Goal: Navigation & Orientation: Find specific page/section

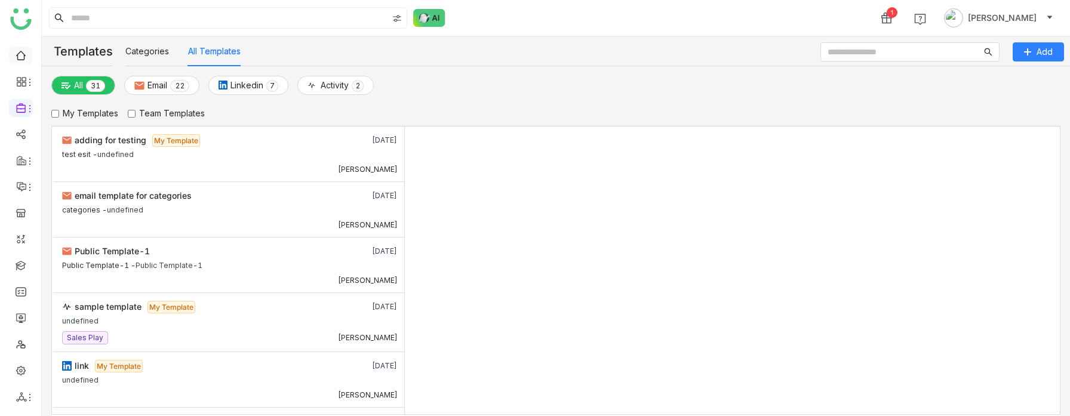
click at [23, 54] on link at bounding box center [21, 55] width 11 height 10
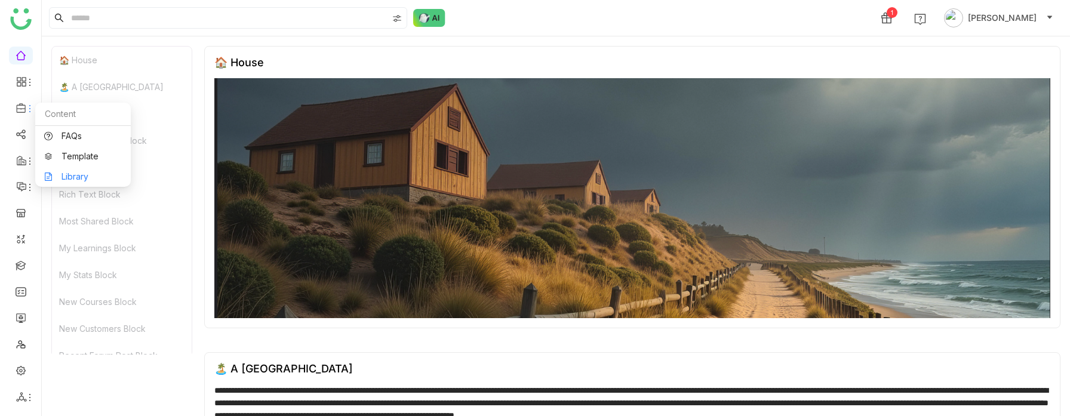
click at [73, 173] on link "Library" at bounding box center [83, 177] width 78 height 8
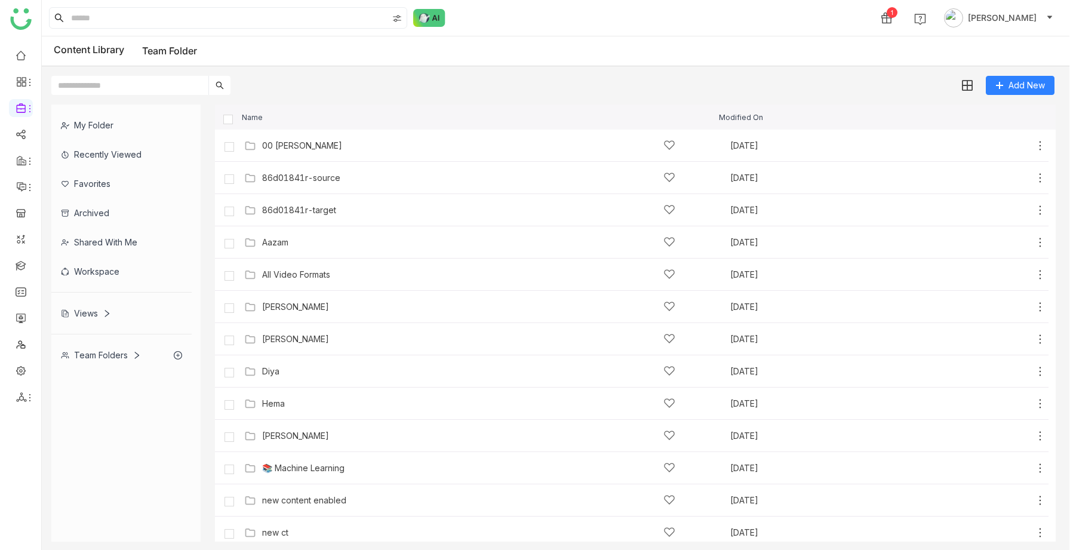
click at [87, 307] on div "Views" at bounding box center [121, 313] width 140 height 29
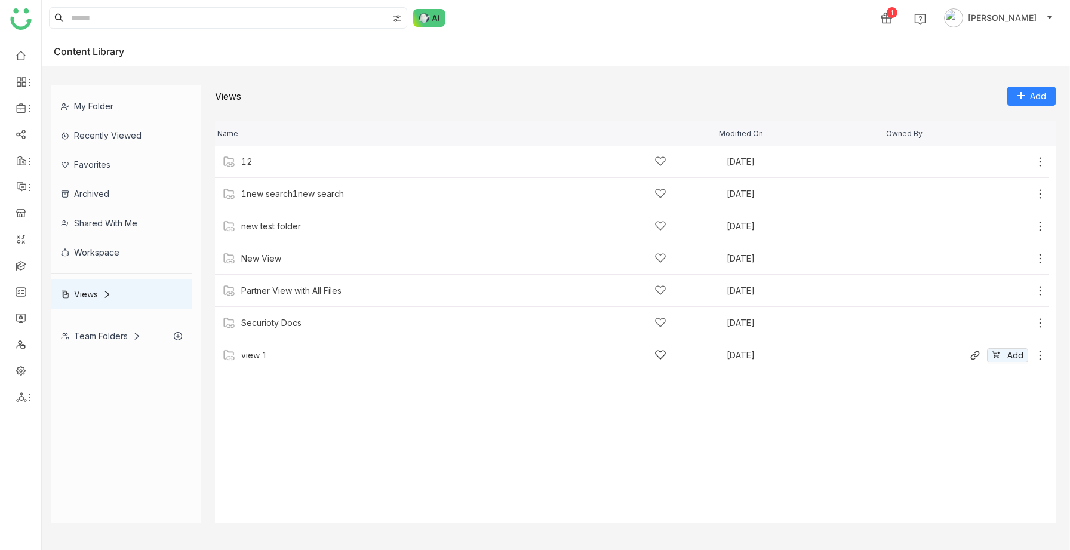
click at [263, 357] on div "view 1" at bounding box center [254, 356] width 26 height 10
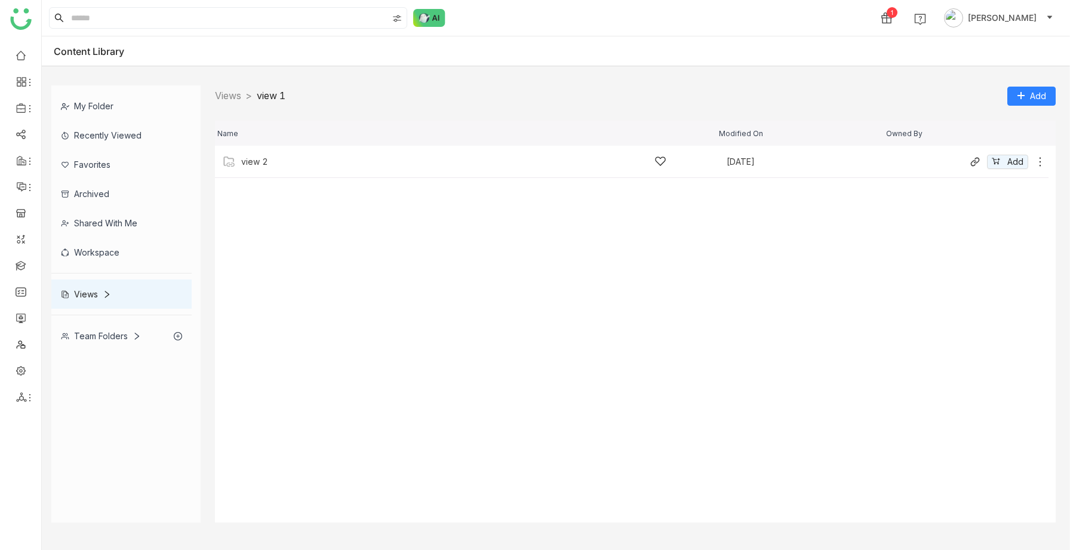
click at [277, 165] on div "view 2" at bounding box center [453, 161] width 425 height 13
click at [277, 165] on div "view 3" at bounding box center [453, 161] width 425 height 13
click at [277, 165] on div "view 4" at bounding box center [453, 161] width 425 height 13
click at [269, 160] on div "sravs" at bounding box center [453, 161] width 425 height 13
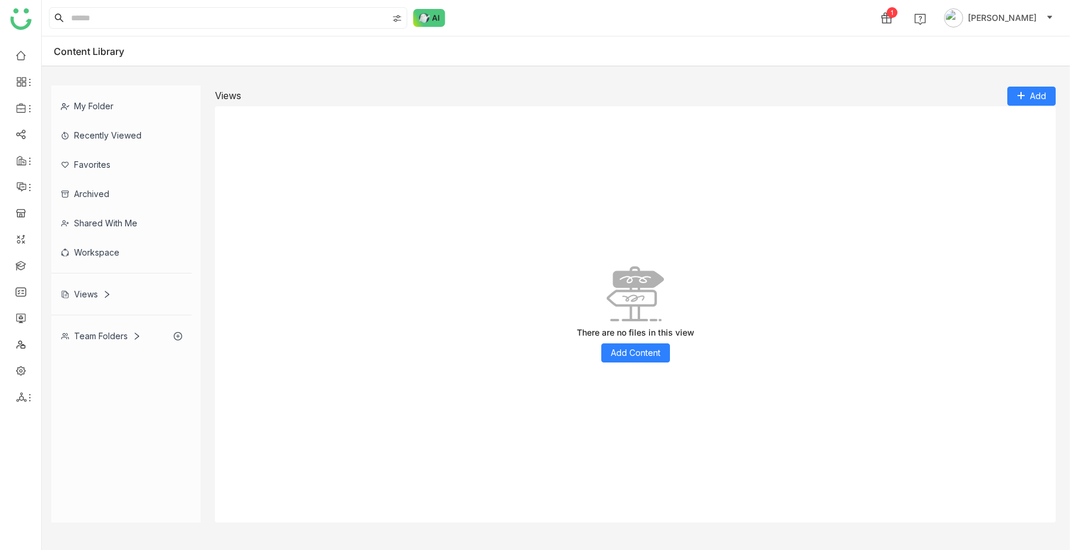
click at [99, 335] on div "Team Folders" at bounding box center [101, 336] width 80 height 10
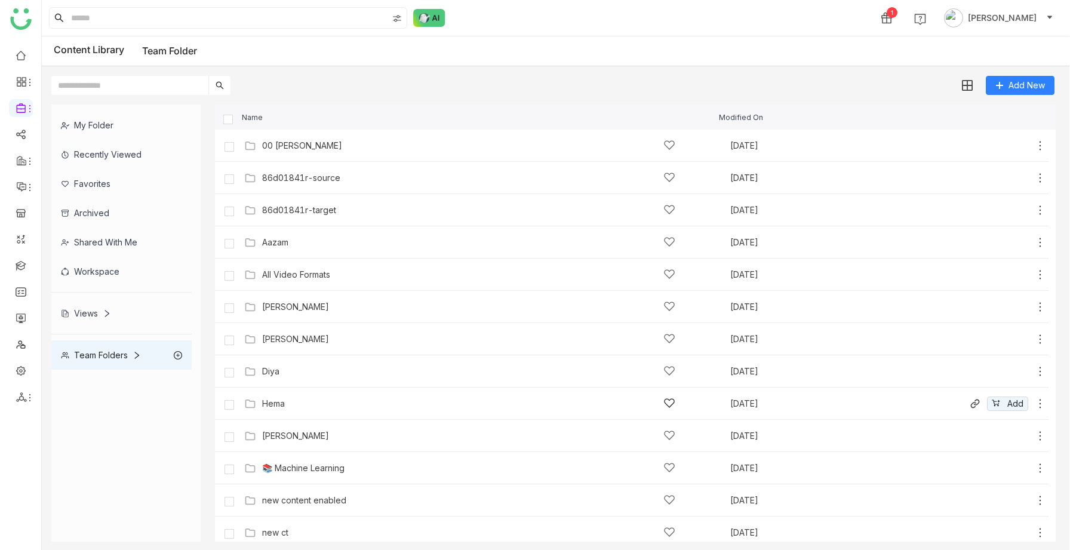
scroll to position [265, 0]
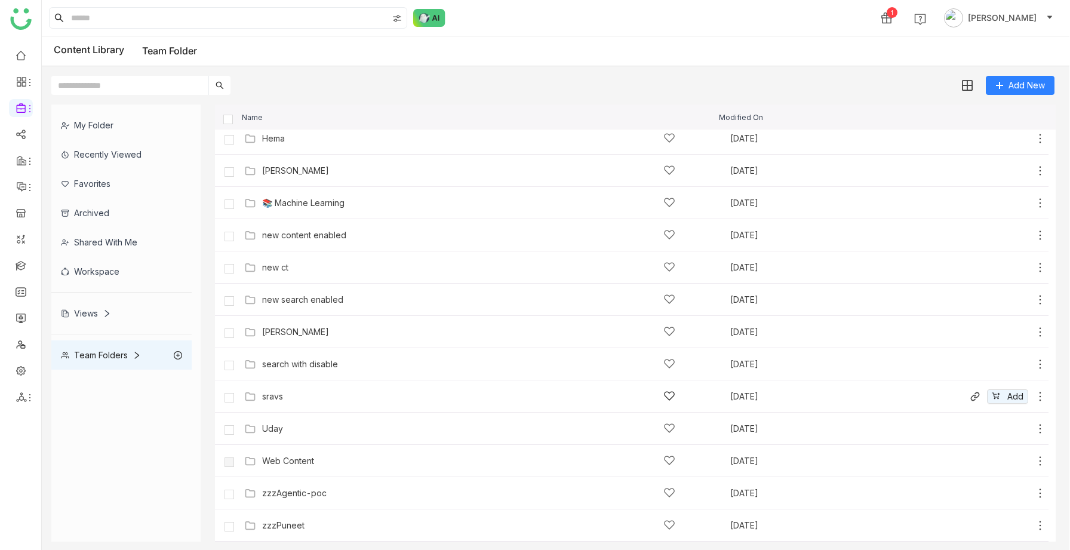
click at [284, 387] on div "sravs [DATE] Add" at bounding box center [643, 396] width 805 height 19
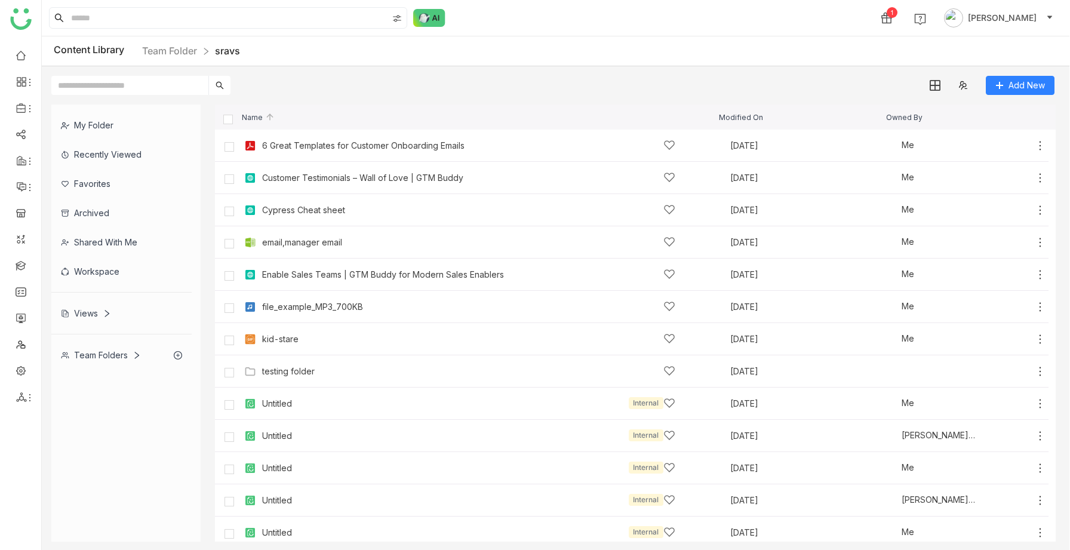
click at [92, 317] on div "Views" at bounding box center [86, 313] width 50 height 10
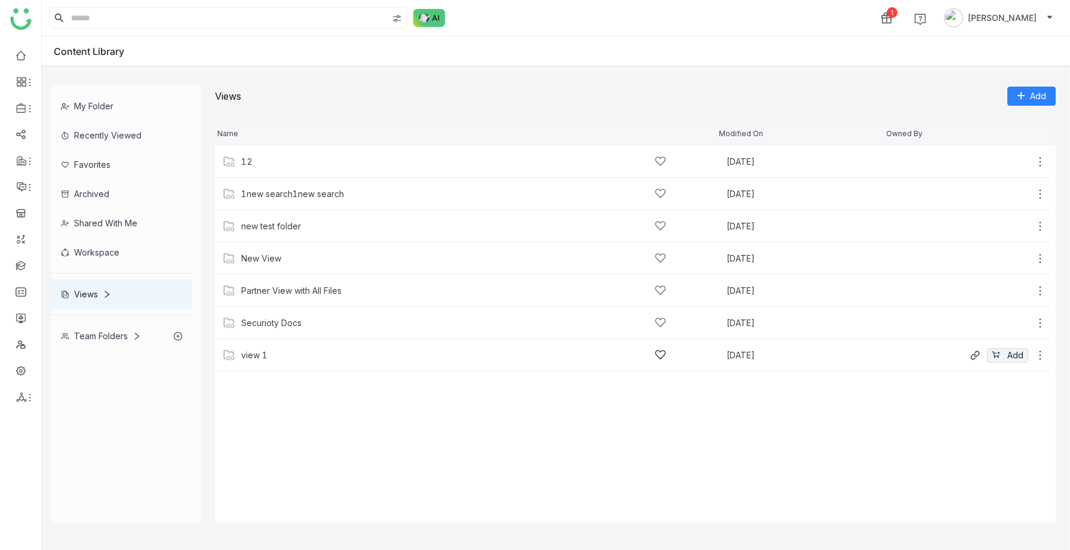
click at [251, 348] on div "view 1 [DATE] Add" at bounding box center [632, 355] width 834 height 32
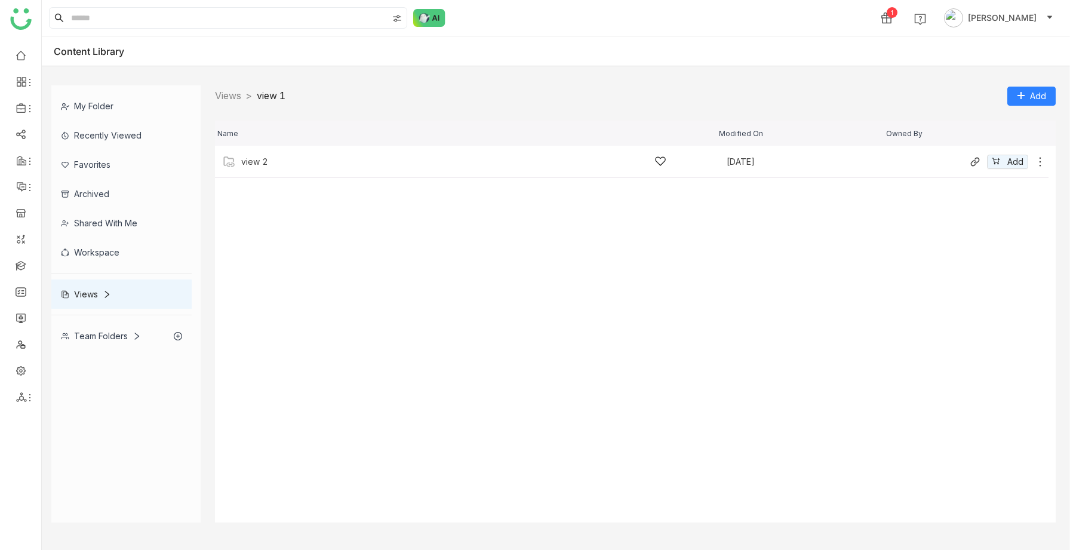
click at [268, 168] on div "view 2 [DATE] Add" at bounding box center [632, 162] width 834 height 32
click at [268, 168] on div "view 3 [DATE] Add" at bounding box center [632, 162] width 834 height 32
click at [268, 168] on div "view 4 [DATE] Add" at bounding box center [632, 162] width 834 height 32
click at [271, 167] on div "sravs" at bounding box center [453, 161] width 425 height 13
click at [262, 164] on div "sravs" at bounding box center [453, 161] width 425 height 13
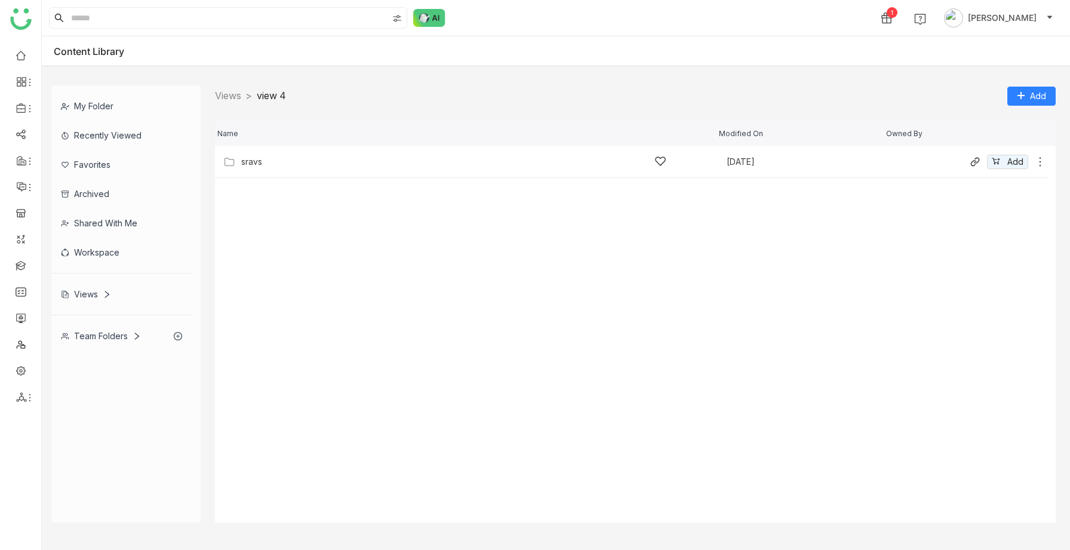
click at [268, 161] on div "sravs" at bounding box center [453, 161] width 425 height 13
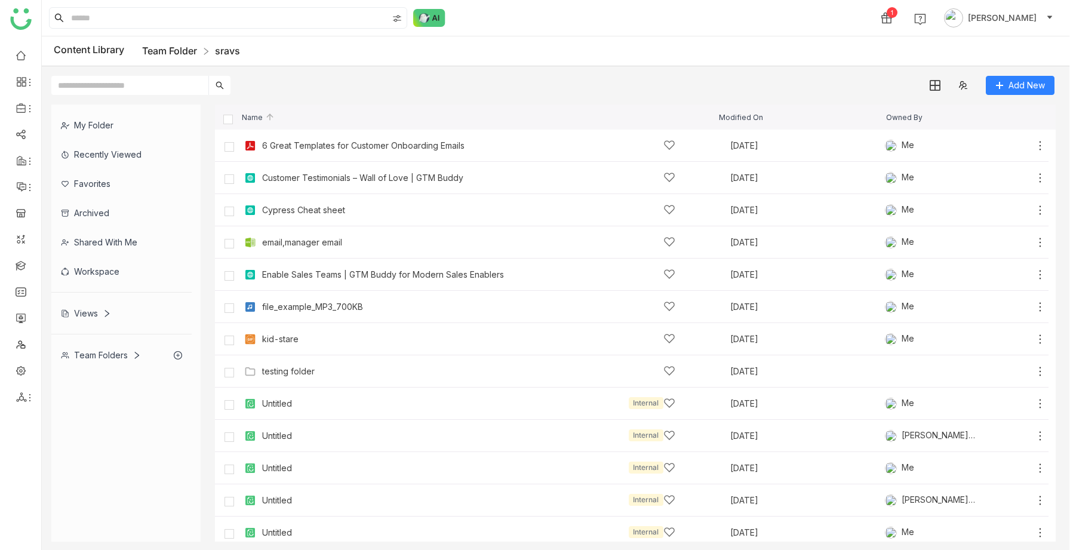
click at [186, 51] on link "Team Folder" at bounding box center [169, 51] width 55 height 12
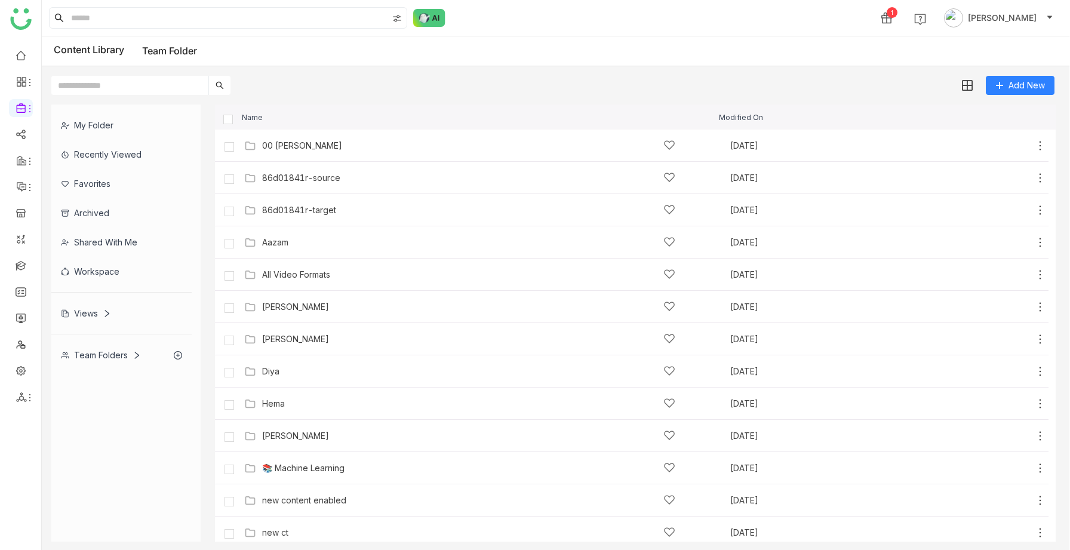
click at [96, 312] on div "Views" at bounding box center [86, 313] width 50 height 10
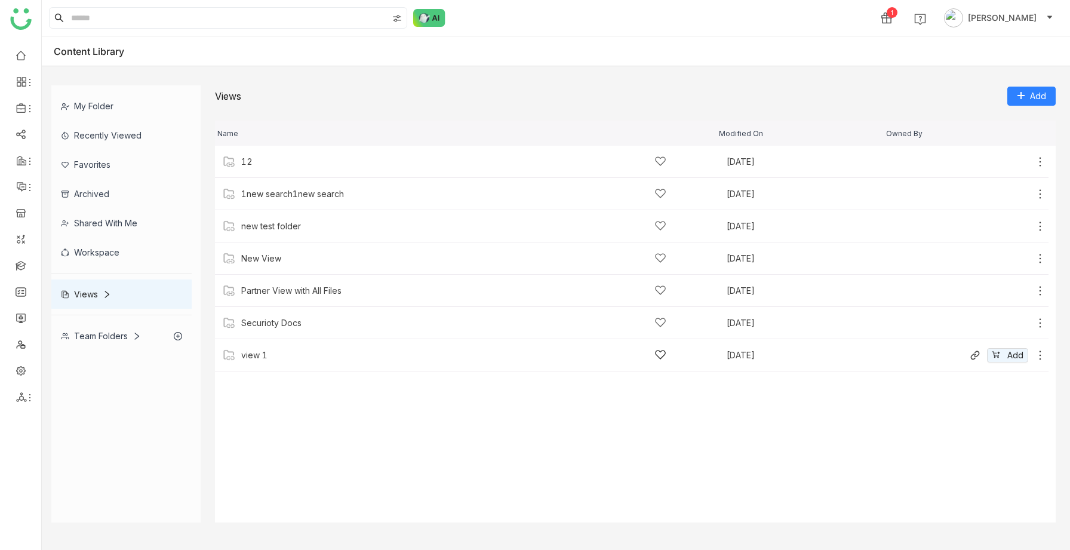
click at [240, 355] on div "view 1" at bounding box center [459, 355] width 472 height 13
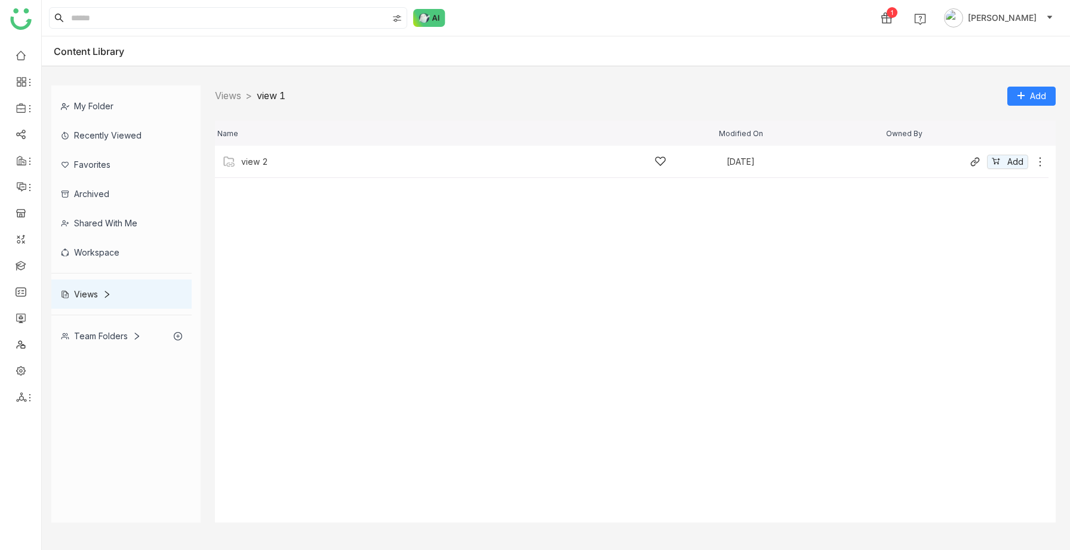
click at [267, 168] on div "view 2 Sep 16, 2025 Add" at bounding box center [632, 162] width 834 height 32
click at [285, 168] on div "view 3 Sep 16, 2025 Add" at bounding box center [632, 162] width 834 height 32
click at [285, 168] on div "view 4 Sep 16, 2025 Add" at bounding box center [632, 162] width 834 height 32
click at [290, 168] on div "sravs Aug 18, 2025 Add" at bounding box center [632, 162] width 834 height 32
click at [262, 223] on cdk-virtual-scroll-viewport "sravs Aug 18, 2025 Add" at bounding box center [635, 334] width 841 height 377
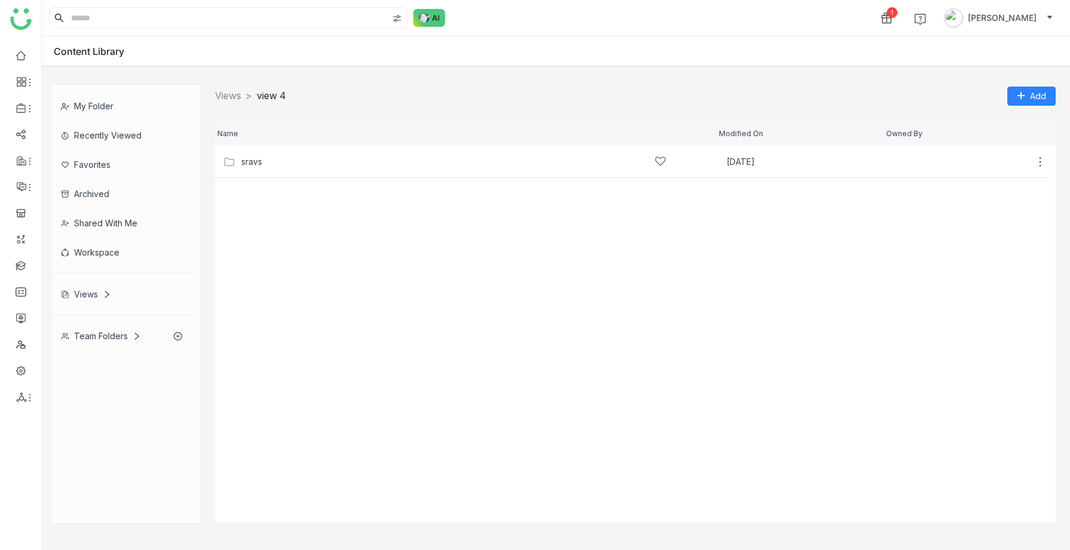
click at [271, 279] on cdk-virtual-scroll-viewport "sravs Aug 18, 2025 Add" at bounding box center [635, 334] width 841 height 377
click at [148, 427] on gtmb-library-nav "My Folder Recently Viewed Favorites Archived Shared with me Workspace Views Tea…" at bounding box center [125, 303] width 149 height 437
click at [17, 465] on div at bounding box center [20, 294] width 41 height 512
